Goal: Find specific page/section

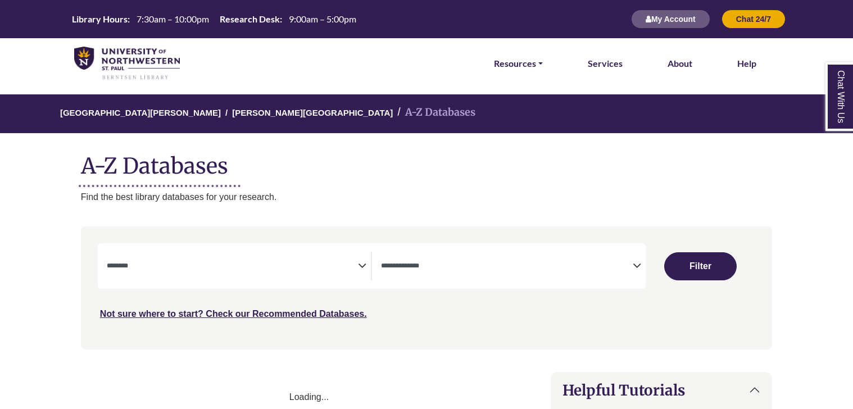
select select "Database Subject Filter"
select select "Database Types Filter"
select select "Database Subject Filter"
select select "Database Types Filter"
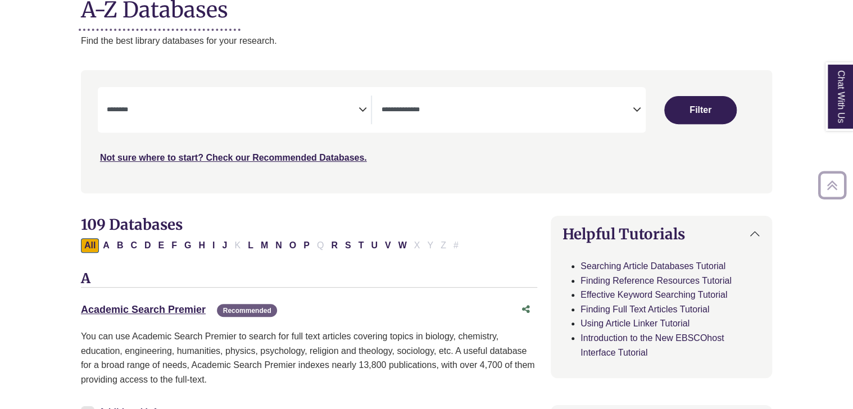
scroll to position [157, 0]
click at [192, 246] on button "G" at bounding box center [187, 245] width 13 height 15
select select "Database Subject Filter"
select select "Database Types Filter"
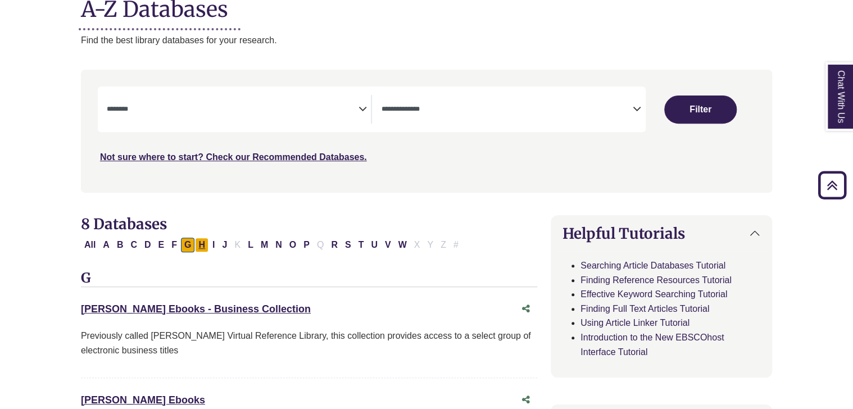
click at [204, 247] on button "H" at bounding box center [201, 245] width 13 height 15
select select "Database Subject Filter"
select select "Database Types Filter"
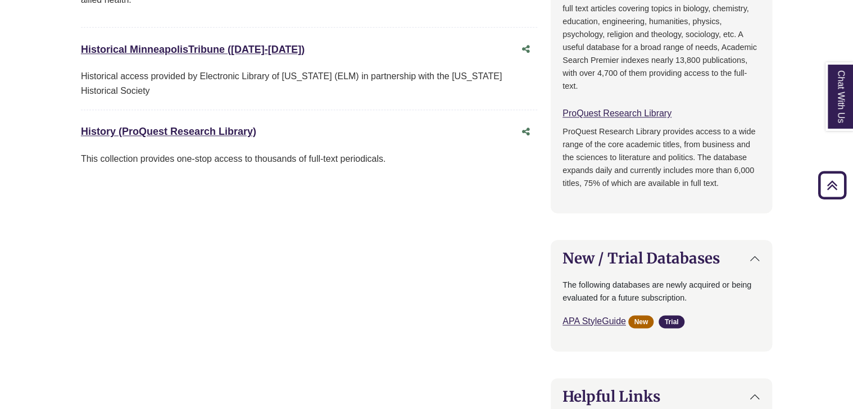
scroll to position [653, 0]
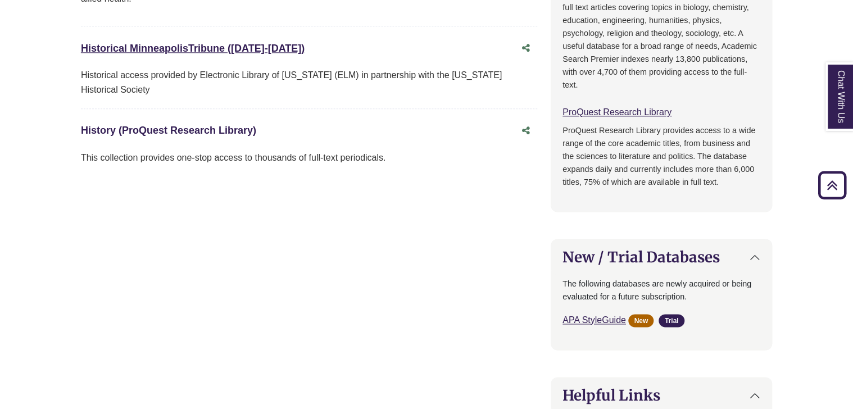
click at [205, 133] on link "History (ProQuest Research Library) This link opens in a new window" at bounding box center [168, 130] width 175 height 11
